Goal: Transaction & Acquisition: Download file/media

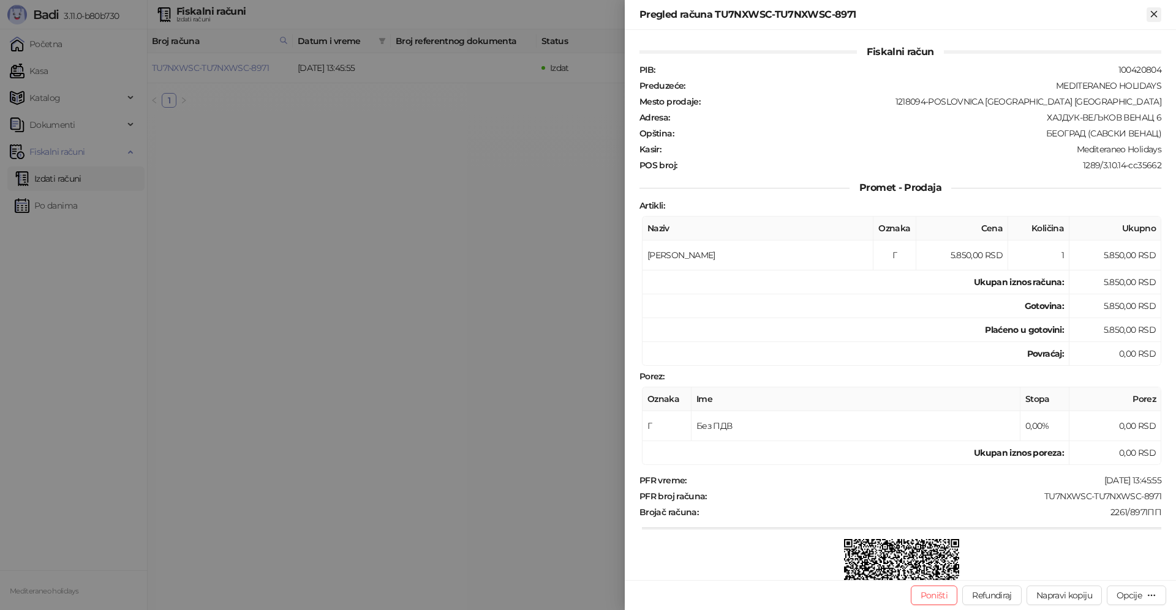
click at [1155, 17] on icon "Zatvori" at bounding box center [1153, 14] width 11 height 11
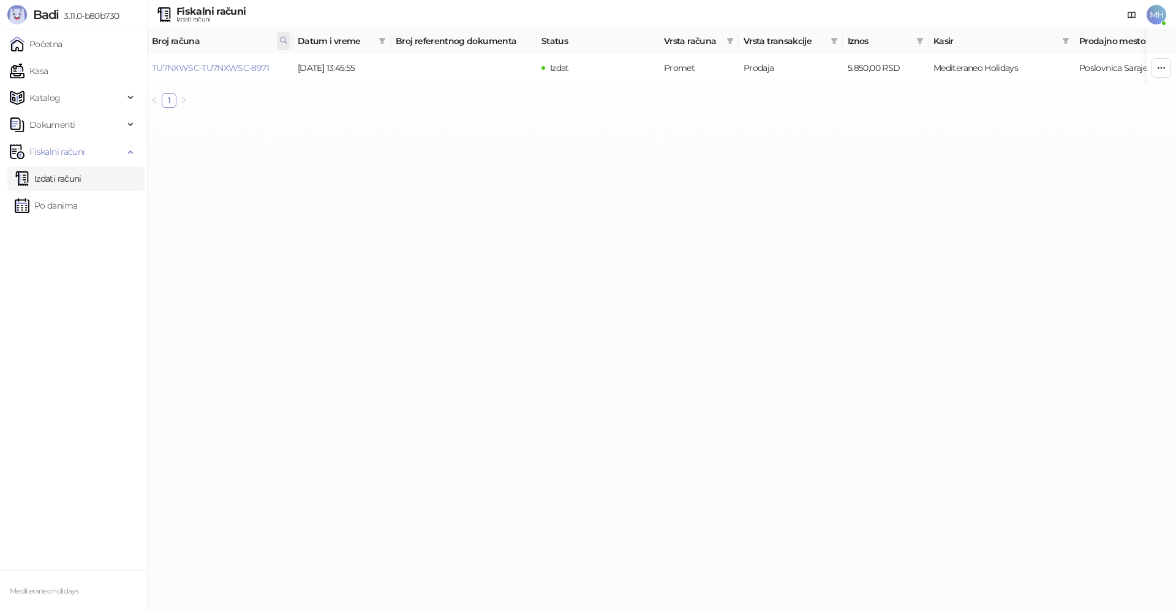
click at [282, 40] on icon at bounding box center [283, 40] width 9 height 9
drag, startPoint x: 105, startPoint y: 73, endPoint x: 92, endPoint y: 73, distance: 12.2
click at [92, 73] on body "Badi 3.11.0-b80b730 Početna Kasa Katalog Dokumenti Fiskalni računi Izdati račun…" at bounding box center [588, 59] width 1176 height 118
click at [251, 67] on link "TU7NXWSC-TU7NXWSC-9288" at bounding box center [211, 67] width 119 height 11
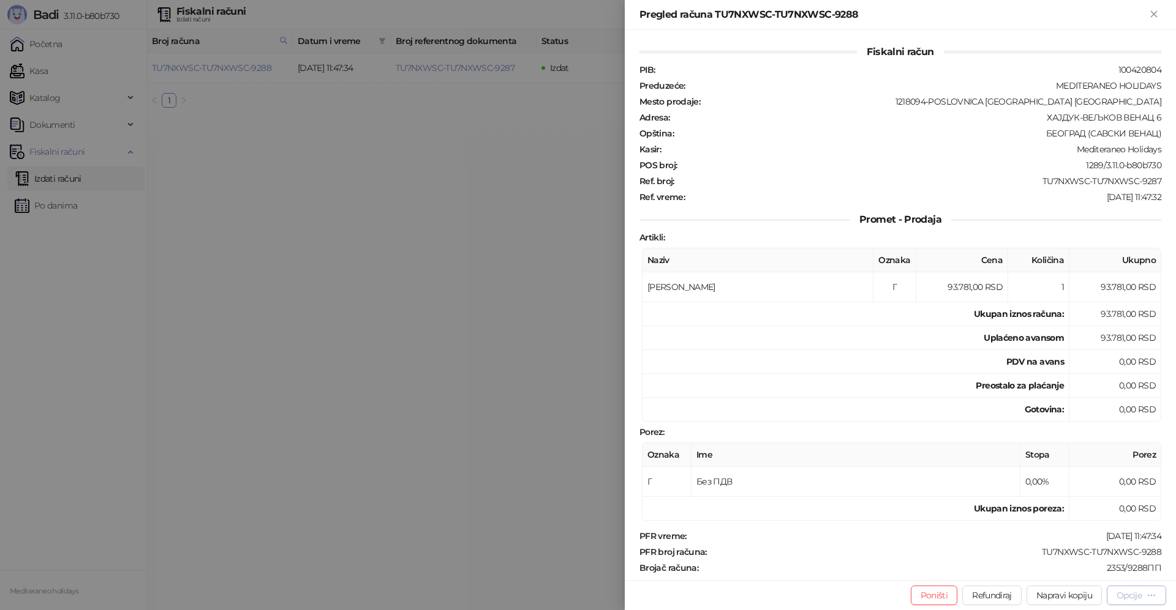
click at [1135, 594] on div "Opcije" at bounding box center [1128, 595] width 25 height 11
click at [1057, 571] on span "Preuzmi u PDF formatu" at bounding box center [1093, 571] width 126 height 13
click at [1152, 17] on icon "Zatvori" at bounding box center [1153, 14] width 11 height 11
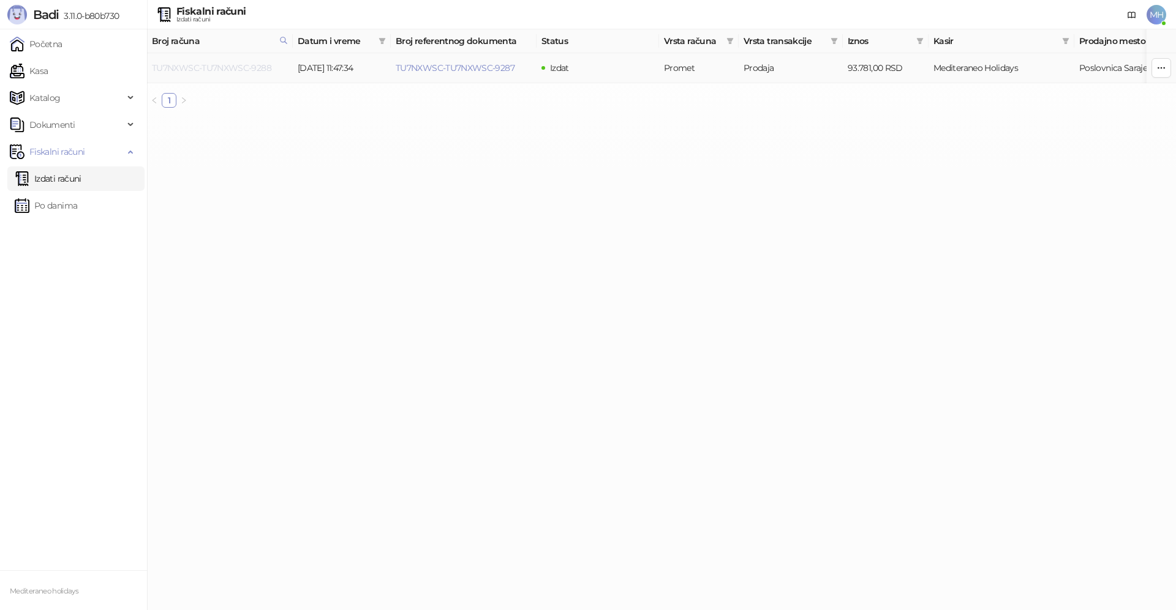
click at [212, 70] on link "TU7NXWSC-TU7NXWSC-9288" at bounding box center [211, 67] width 119 height 11
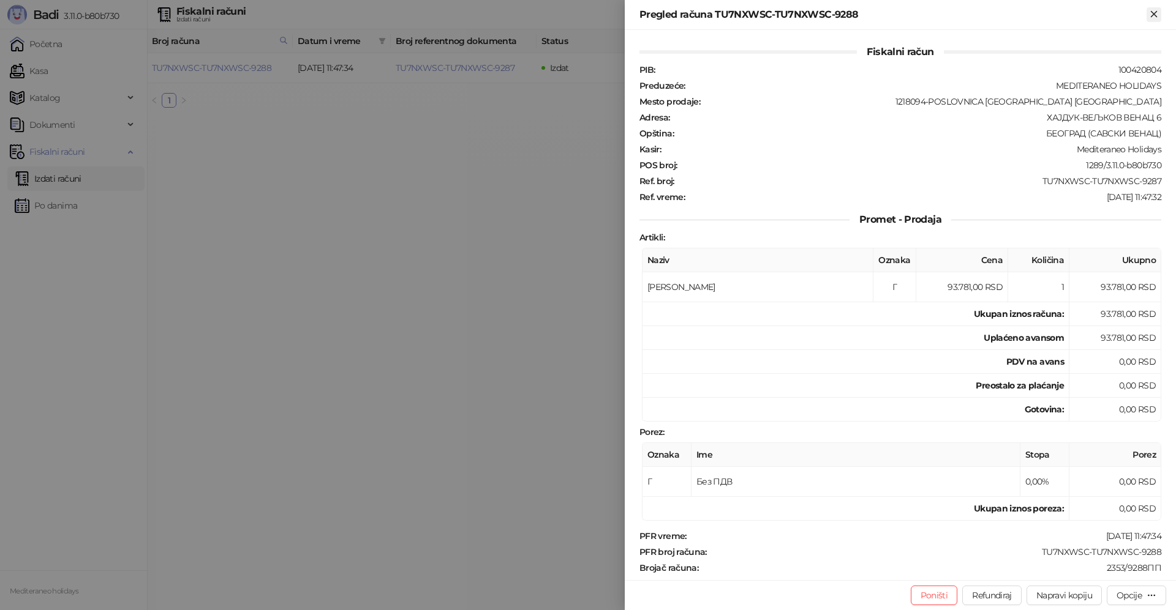
click at [1158, 18] on icon "Zatvori" at bounding box center [1153, 14] width 11 height 11
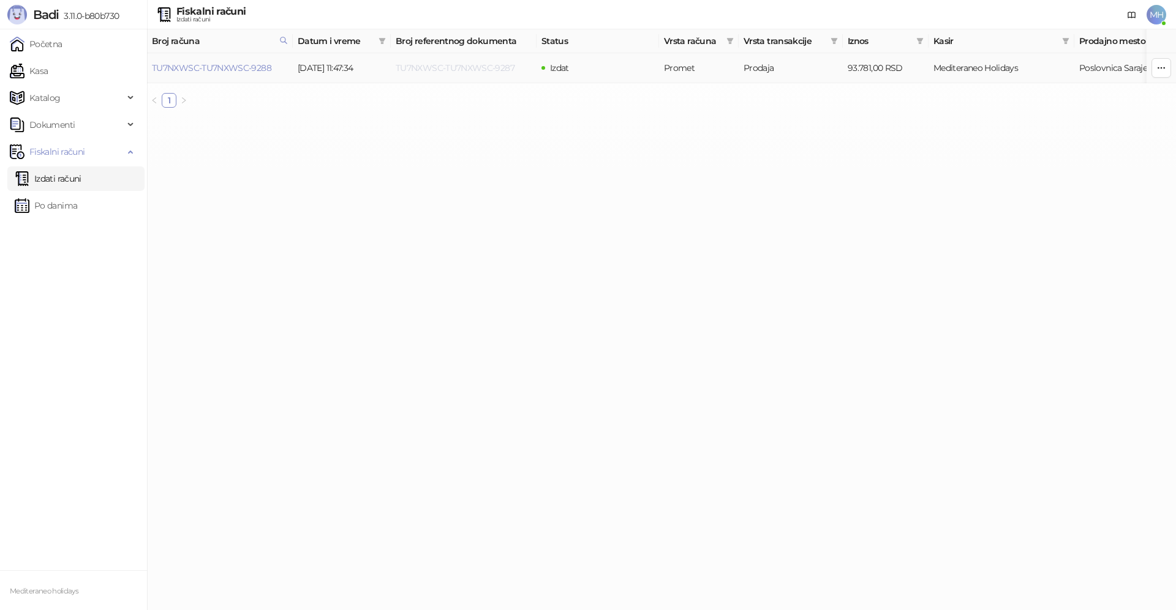
click at [441, 67] on link "TU7NXWSC-TU7NXWSC-9287" at bounding box center [455, 67] width 119 height 11
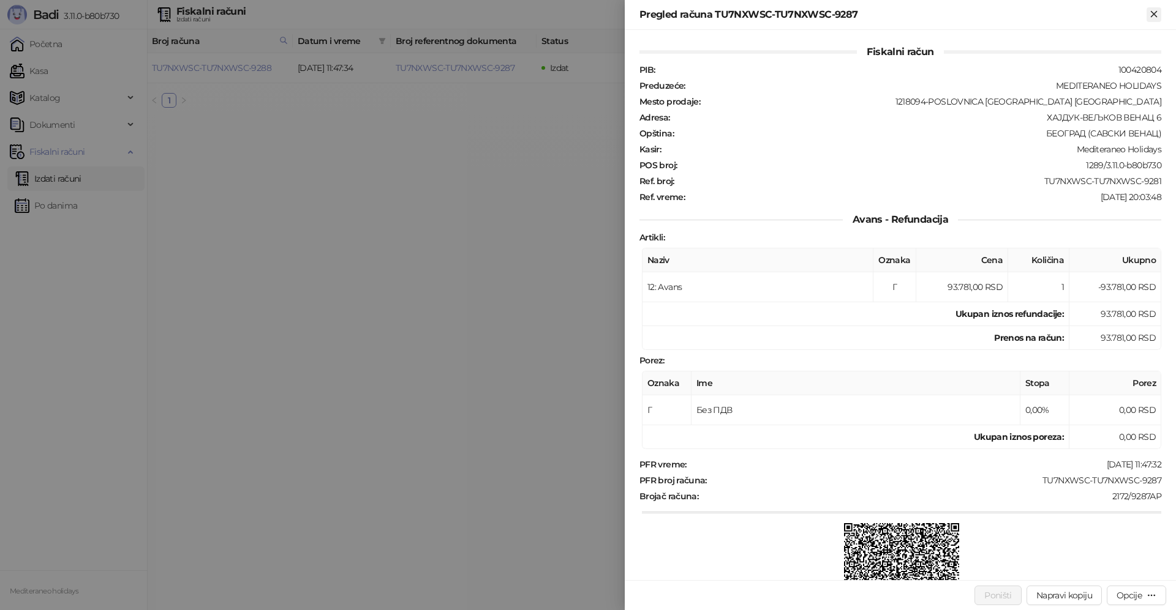
click at [1155, 15] on icon "Zatvori" at bounding box center [1153, 14] width 6 height 6
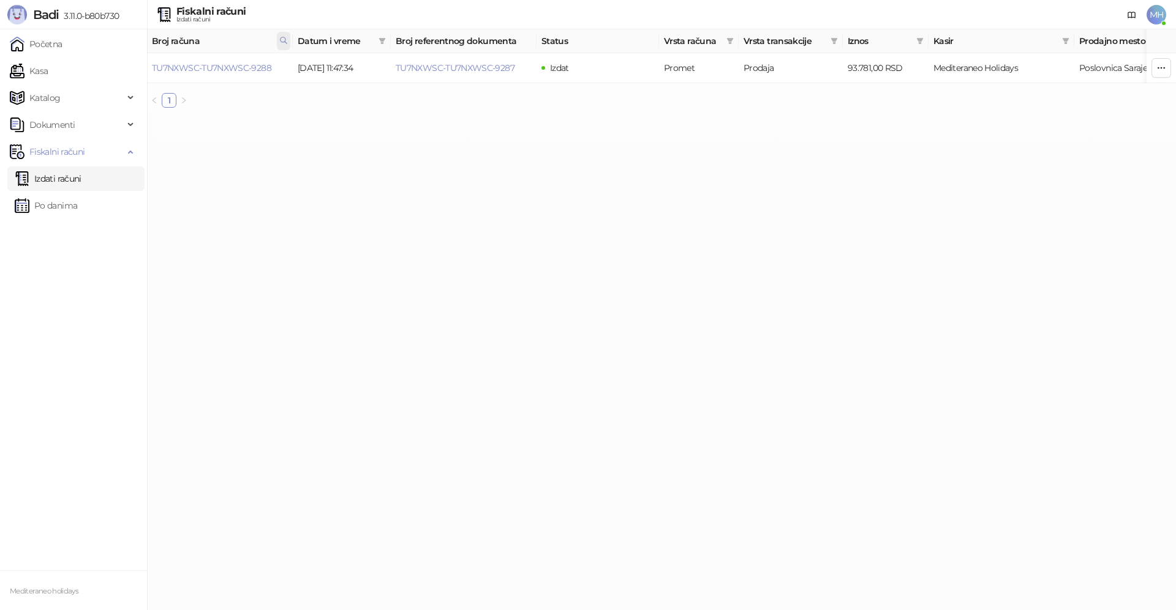
click at [277, 39] on span at bounding box center [283, 41] width 13 height 18
drag, startPoint x: 215, startPoint y: 64, endPoint x: 171, endPoint y: 62, distance: 44.2
click at [173, 62] on input "****" at bounding box center [229, 68] width 113 height 20
type input "****"
click at [213, 72] on link "TU7NXWSC-TU7NXWSC-9279" at bounding box center [211, 67] width 119 height 11
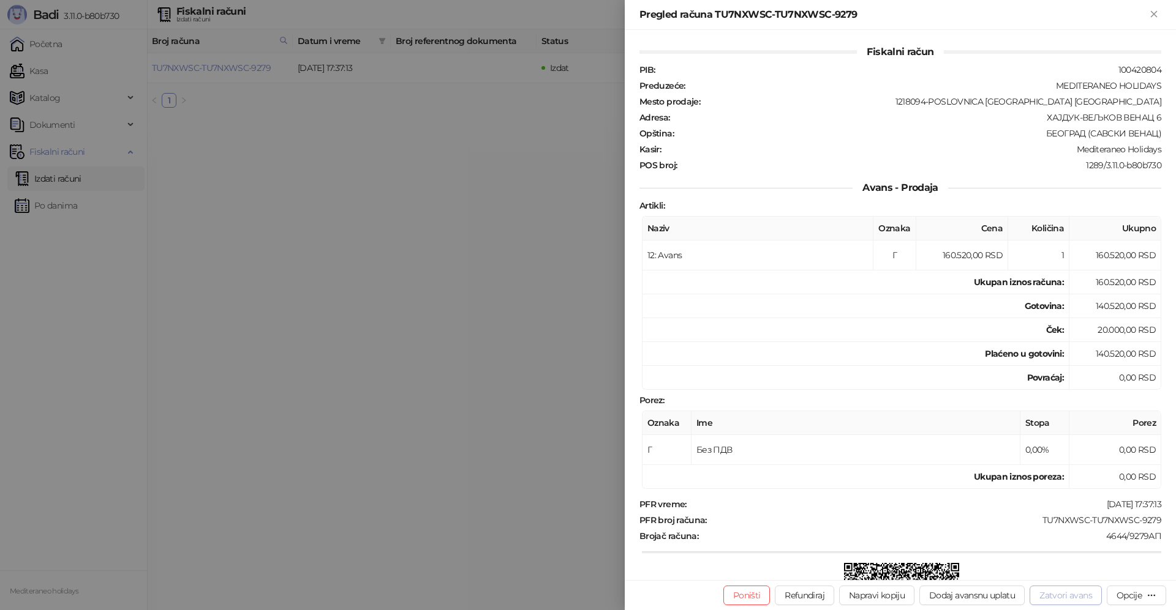
click at [1065, 597] on button "Zatvori avans" at bounding box center [1065, 596] width 72 height 20
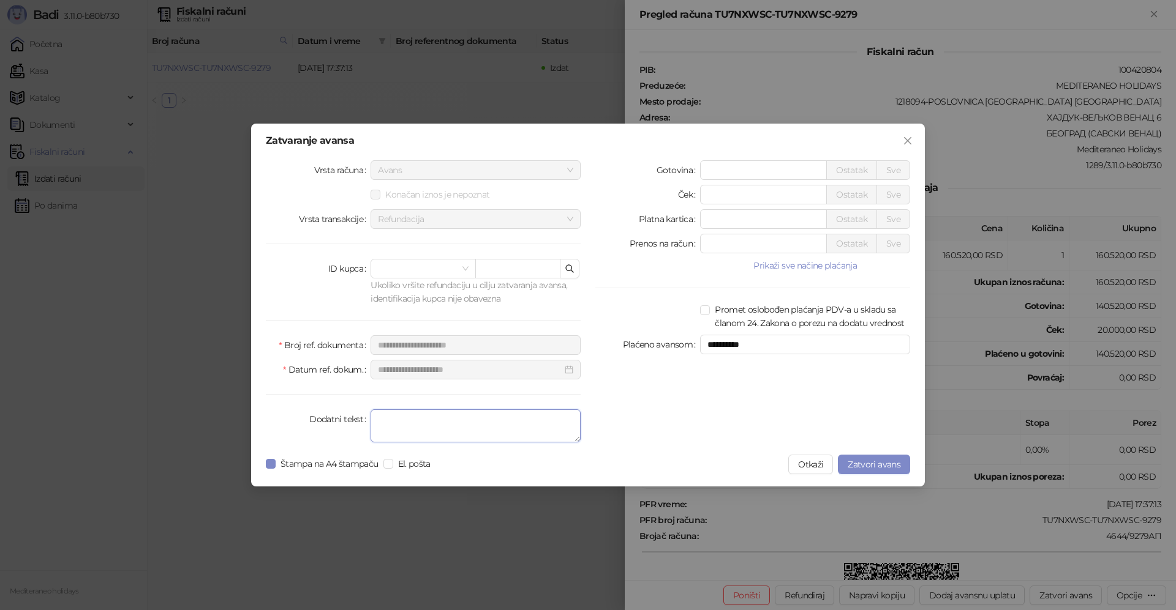
click at [380, 422] on textarea "Dodatni tekst" at bounding box center [475, 426] width 210 height 33
type textarea "*******"
click at [866, 462] on span "Zatvori avans" at bounding box center [873, 464] width 53 height 11
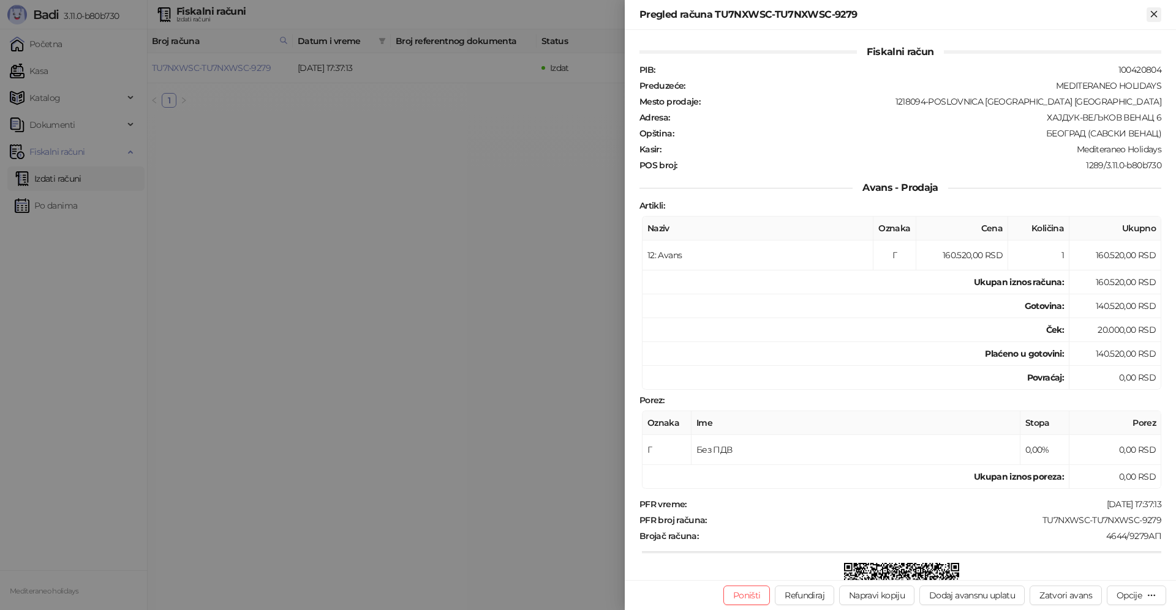
click at [1154, 11] on icon "Zatvori" at bounding box center [1153, 14] width 11 height 11
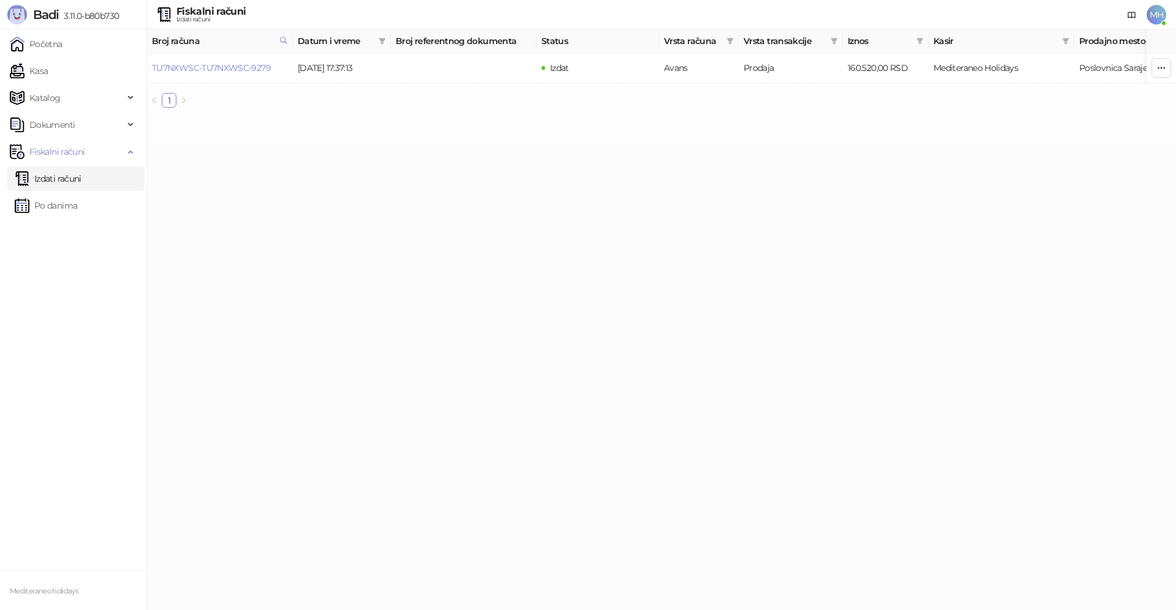
click at [55, 179] on link "Izdati računi" at bounding box center [48, 179] width 67 height 24
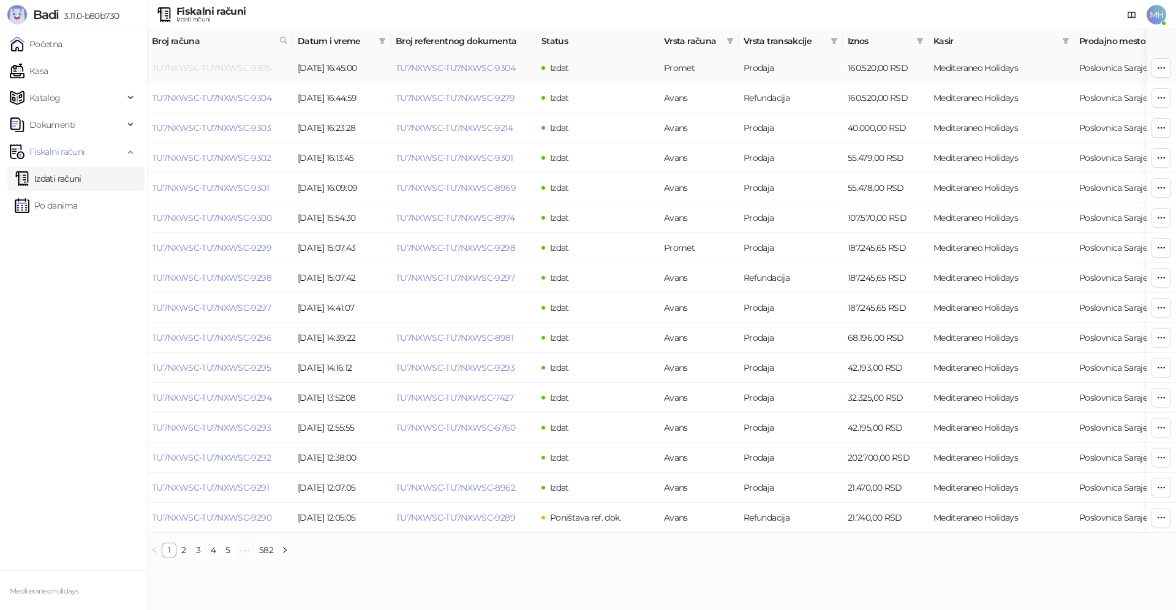
click at [259, 67] on link "TU7NXWSC-TU7NXWSC-9305" at bounding box center [211, 67] width 119 height 11
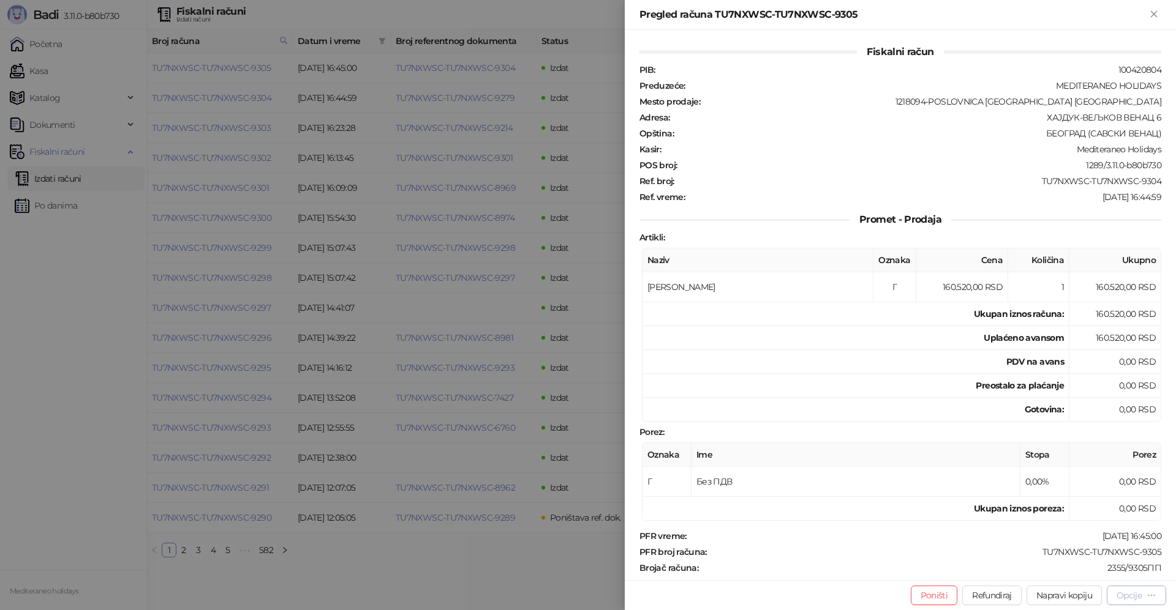
click at [1116, 592] on div "Opcije" at bounding box center [1128, 595] width 25 height 11
click at [1084, 569] on span "Preuzmi u PDF formatu" at bounding box center [1093, 571] width 126 height 13
click at [1148, 7] on div "Pregled računa TU7NXWSC-TU7NXWSC-9305" at bounding box center [900, 15] width 551 height 30
click at [1158, 16] on icon "Zatvori" at bounding box center [1153, 14] width 11 height 11
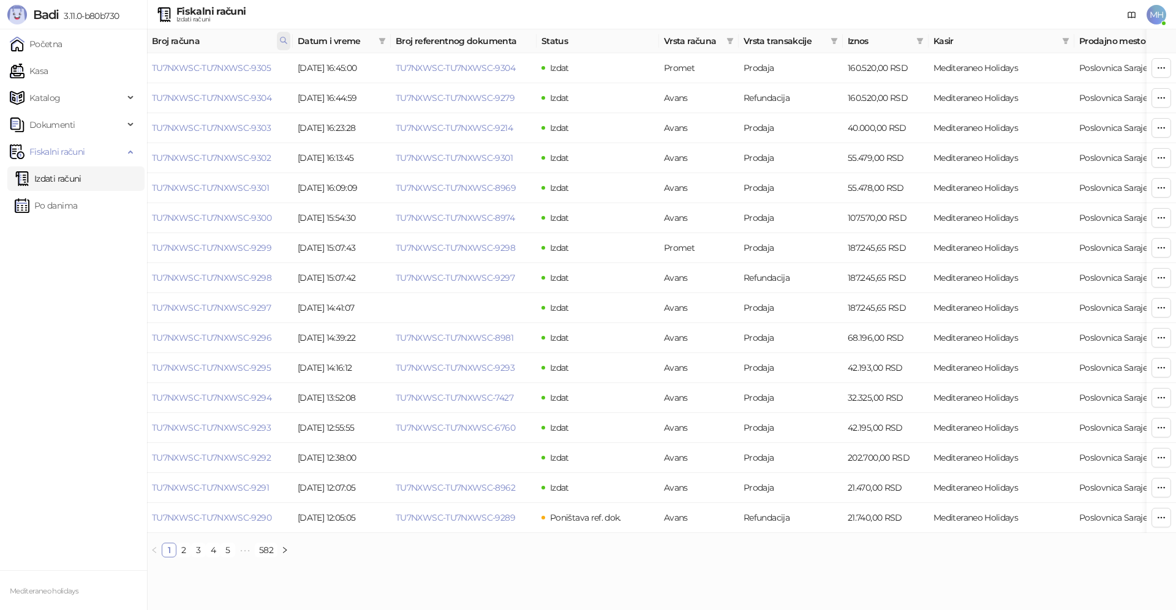
click at [282, 38] on icon at bounding box center [283, 40] width 6 height 6
drag, startPoint x: 185, startPoint y: 64, endPoint x: 154, endPoint y: 71, distance: 32.1
click at [154, 71] on body "Badi 3.11.0-b80b730 Početna Kasa Katalog Dokumenti Fiskalni računi Izdati račun…" at bounding box center [588, 284] width 1176 height 568
click at [213, 70] on input "***" at bounding box center [229, 68] width 113 height 20
type input "****"
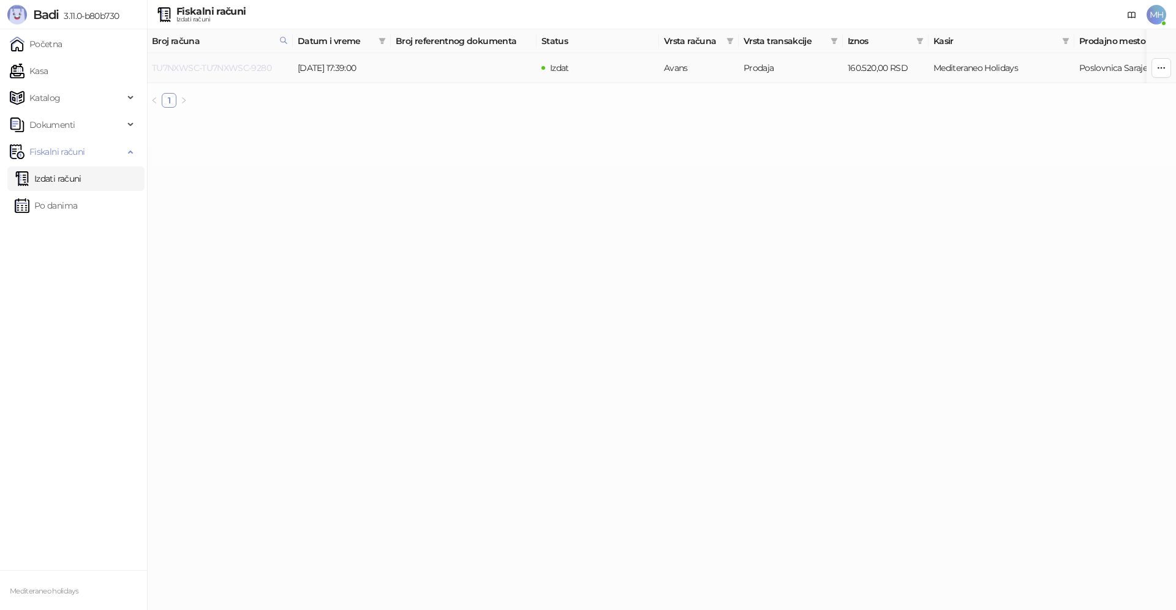
click at [263, 69] on link "TU7NXWSC-TU7NXWSC-9280" at bounding box center [211, 67] width 119 height 11
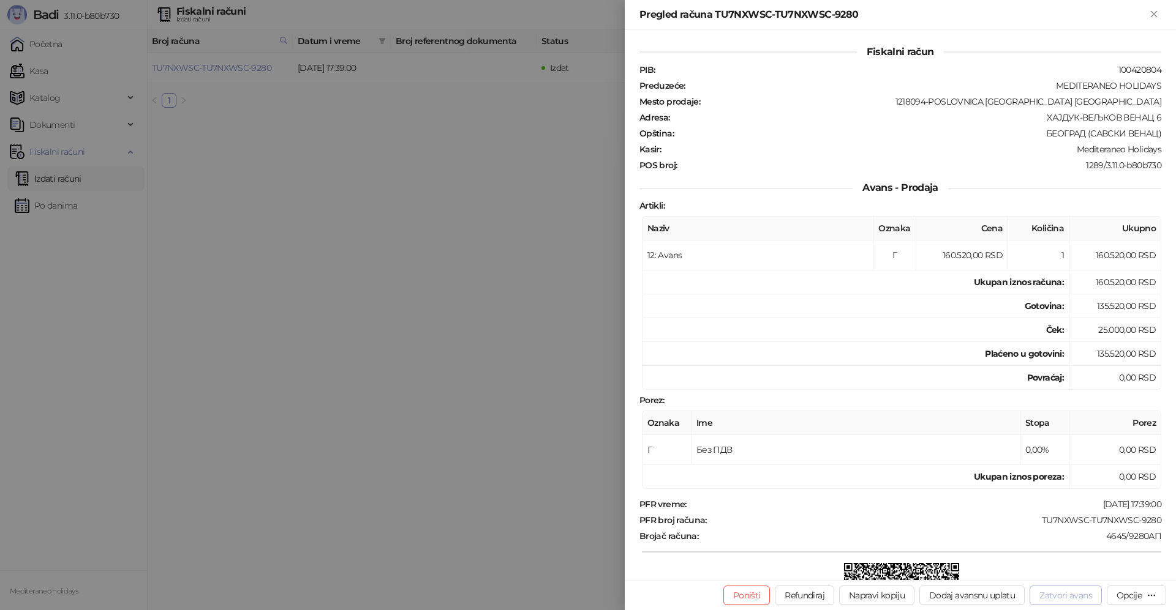
click at [1058, 597] on button "Zatvori avans" at bounding box center [1065, 596] width 72 height 20
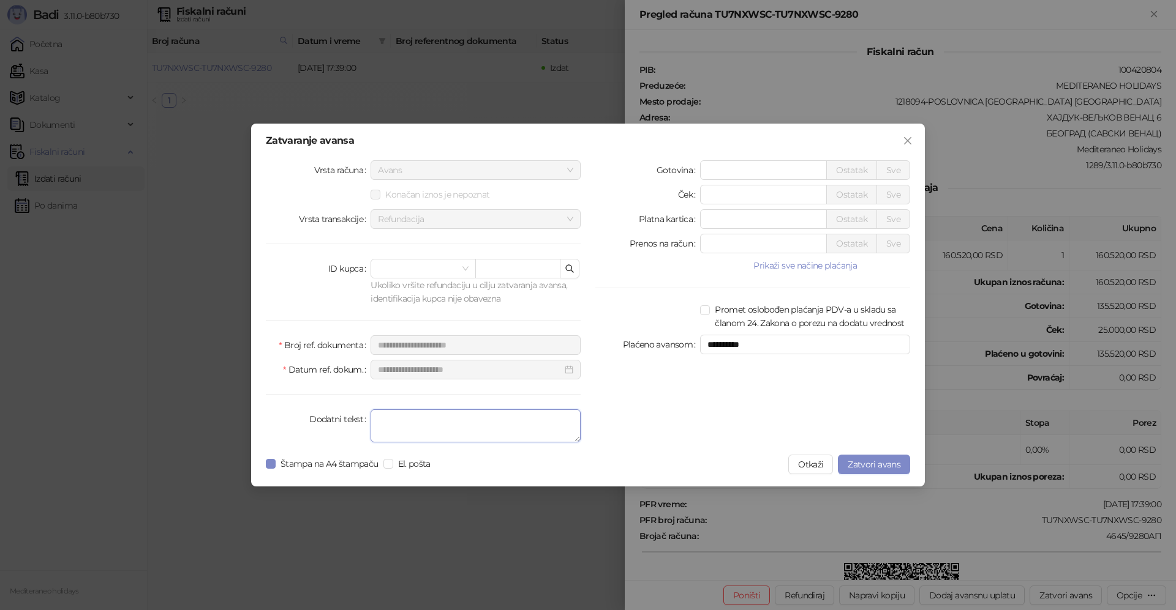
click at [495, 432] on textarea "Dodatni tekst" at bounding box center [475, 426] width 210 height 33
type textarea "*******"
click at [881, 464] on span "Zatvori avans" at bounding box center [873, 464] width 53 height 11
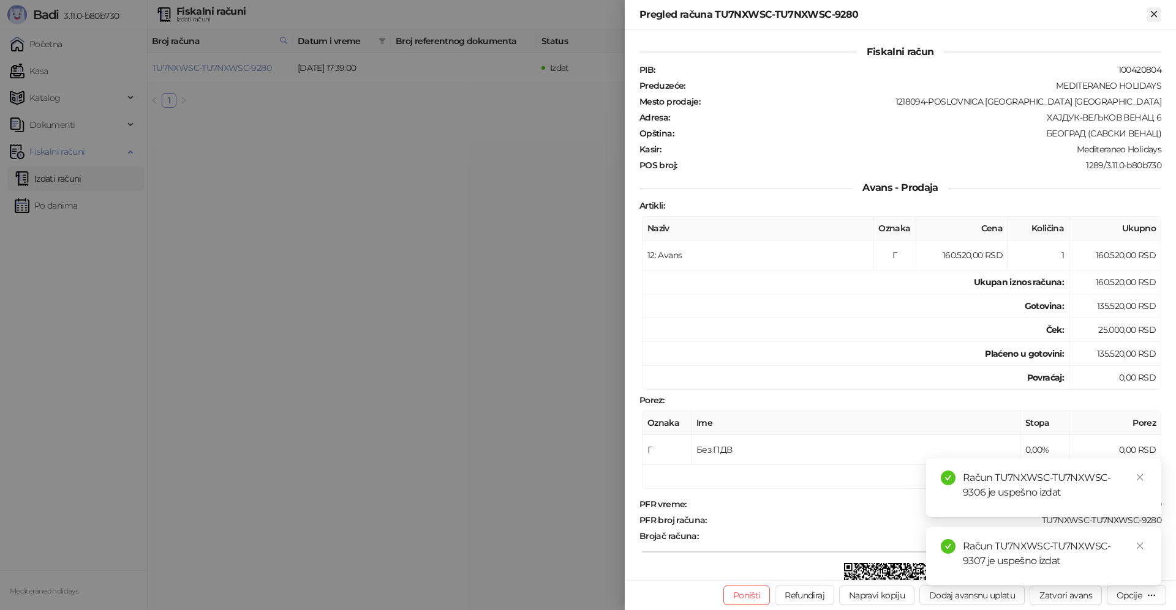
click at [1155, 19] on icon "Zatvori" at bounding box center [1153, 14] width 11 height 11
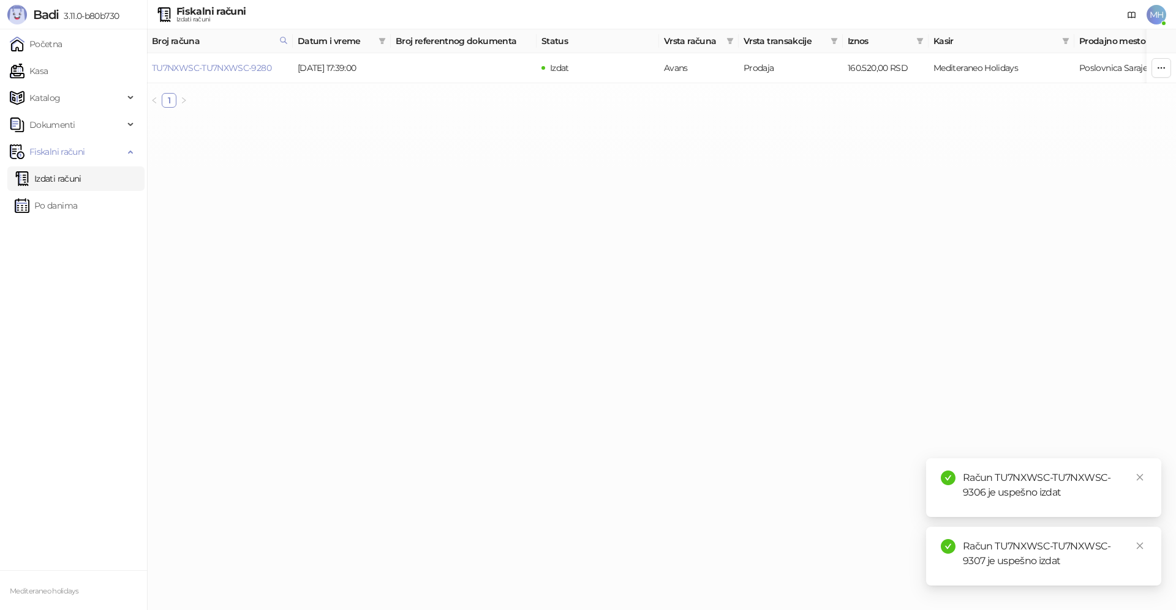
click at [48, 176] on link "Izdati računi" at bounding box center [48, 179] width 67 height 24
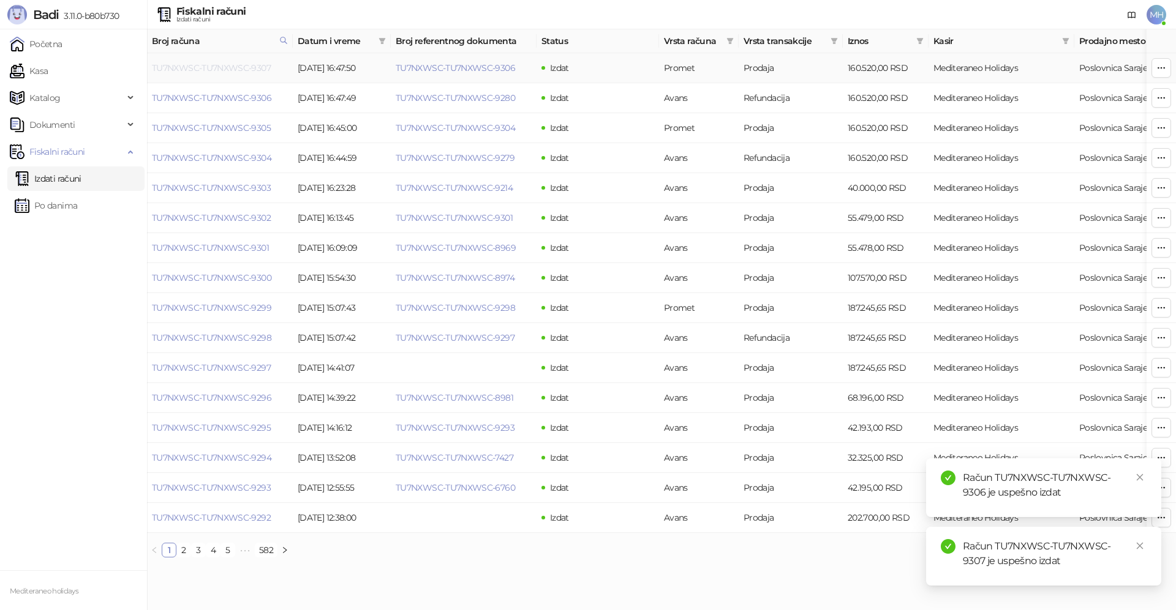
click at [261, 65] on link "TU7NXWSC-TU7NXWSC-9307" at bounding box center [211, 67] width 119 height 11
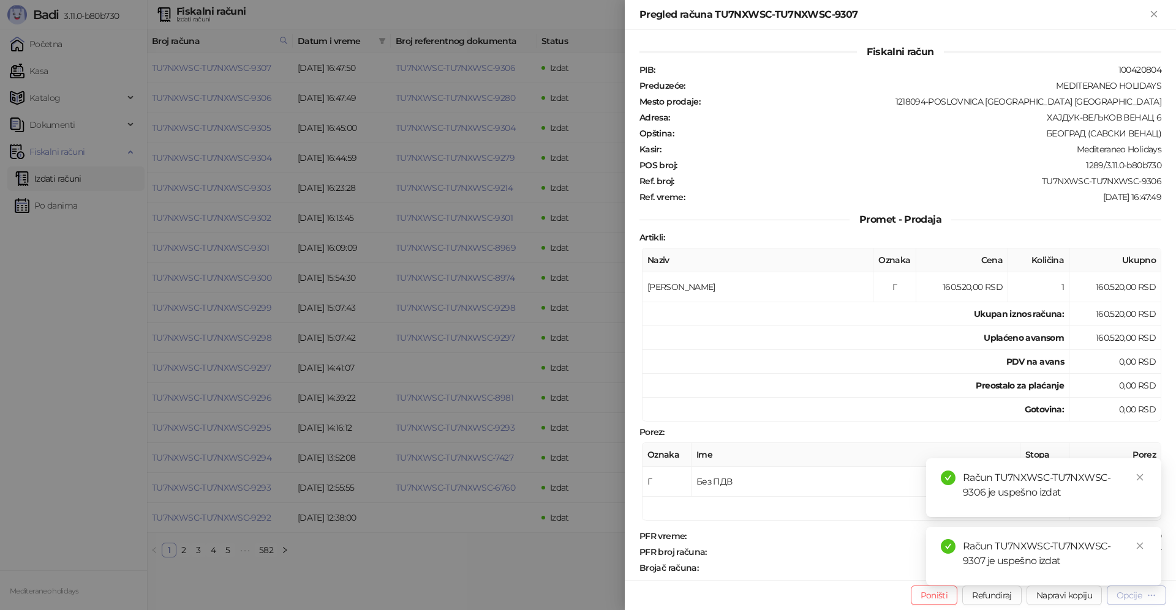
click at [1124, 597] on div "Opcije" at bounding box center [1128, 595] width 25 height 11
click at [1136, 478] on icon "close" at bounding box center [1139, 477] width 9 height 9
click at [1138, 546] on icon "close" at bounding box center [1139, 546] width 9 height 9
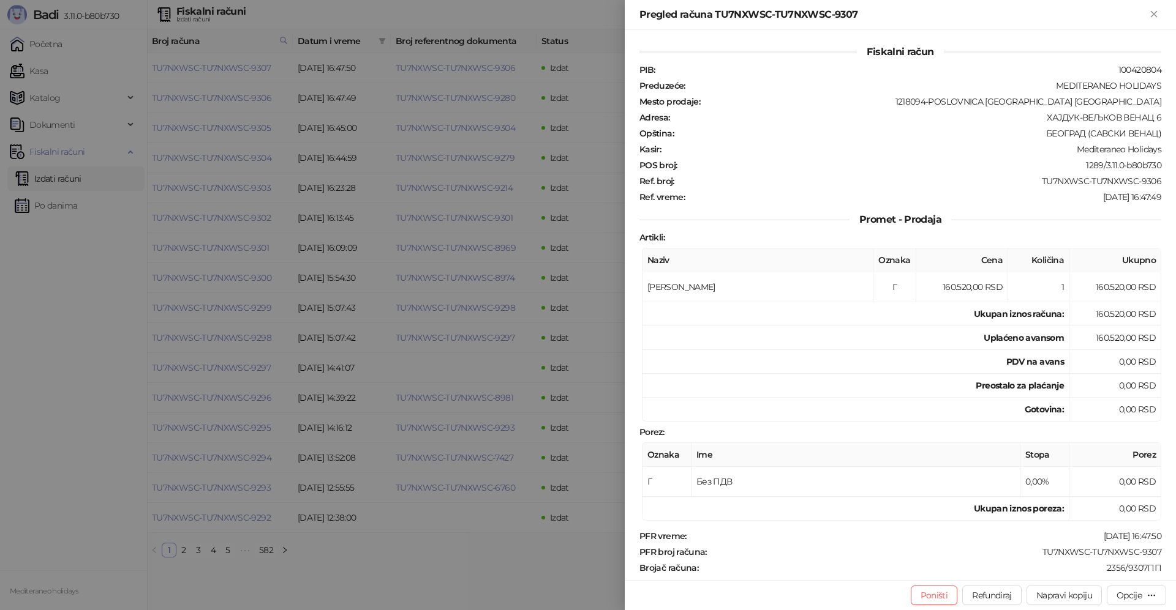
click at [1139, 593] on div "Opcije" at bounding box center [1128, 595] width 25 height 11
click at [1097, 572] on span "Preuzmi u PDF formatu" at bounding box center [1093, 571] width 126 height 13
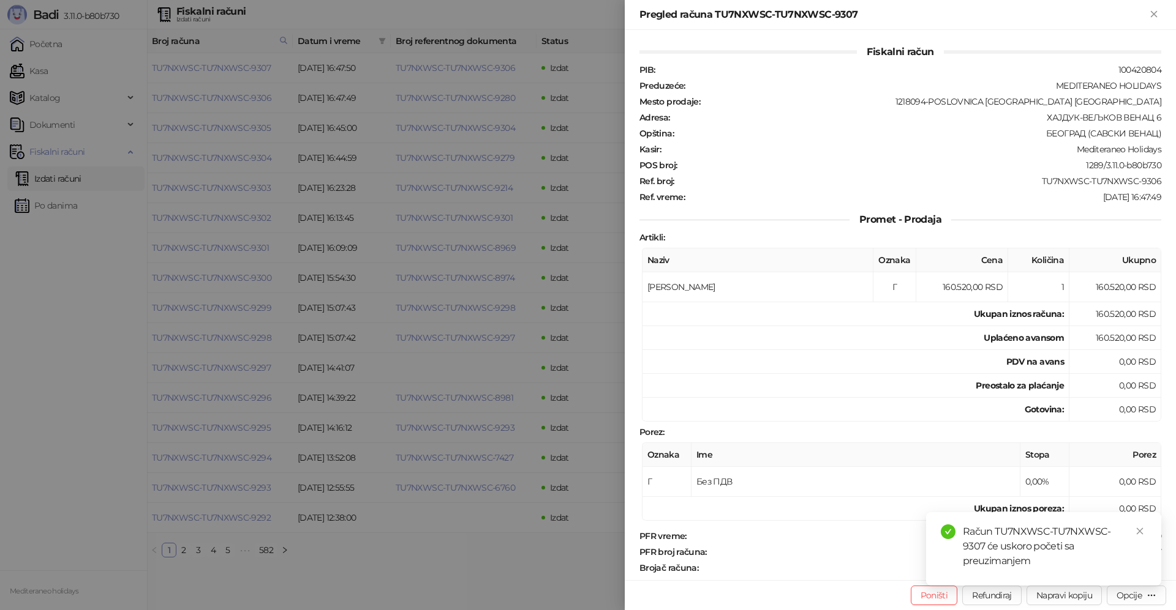
drag, startPoint x: 1152, startPoint y: 13, endPoint x: 1064, endPoint y: 34, distance: 90.1
click at [1152, 13] on icon "Zatvori" at bounding box center [1153, 14] width 6 height 6
